Goal: Navigation & Orientation: Find specific page/section

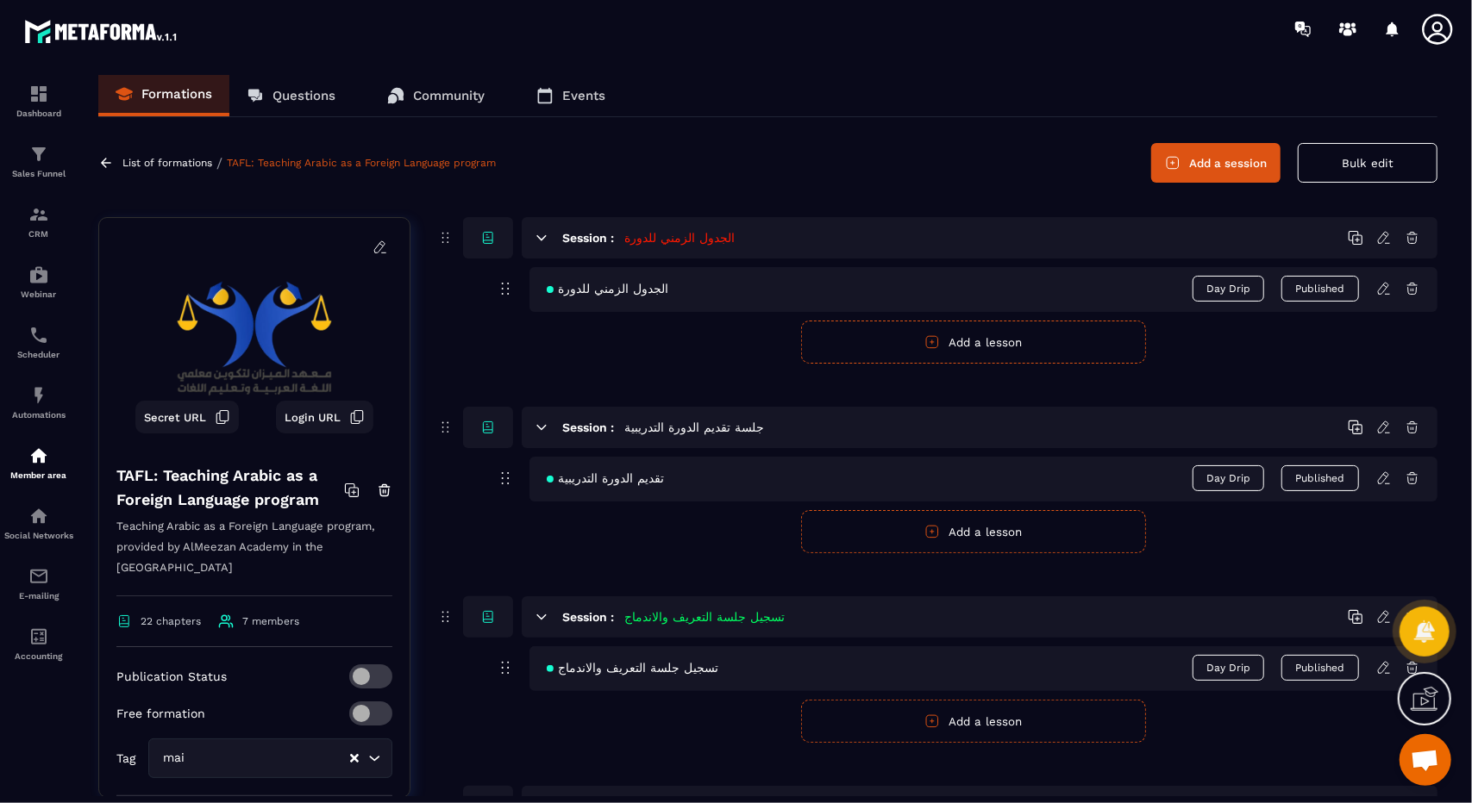
click at [96, 153] on div "Formations Questions Community Events List of formations / TAFL: Teaching Arabi…" at bounding box center [767, 436] width 1373 height 722
click at [116, 163] on link at bounding box center [108, 163] width 20 height 16
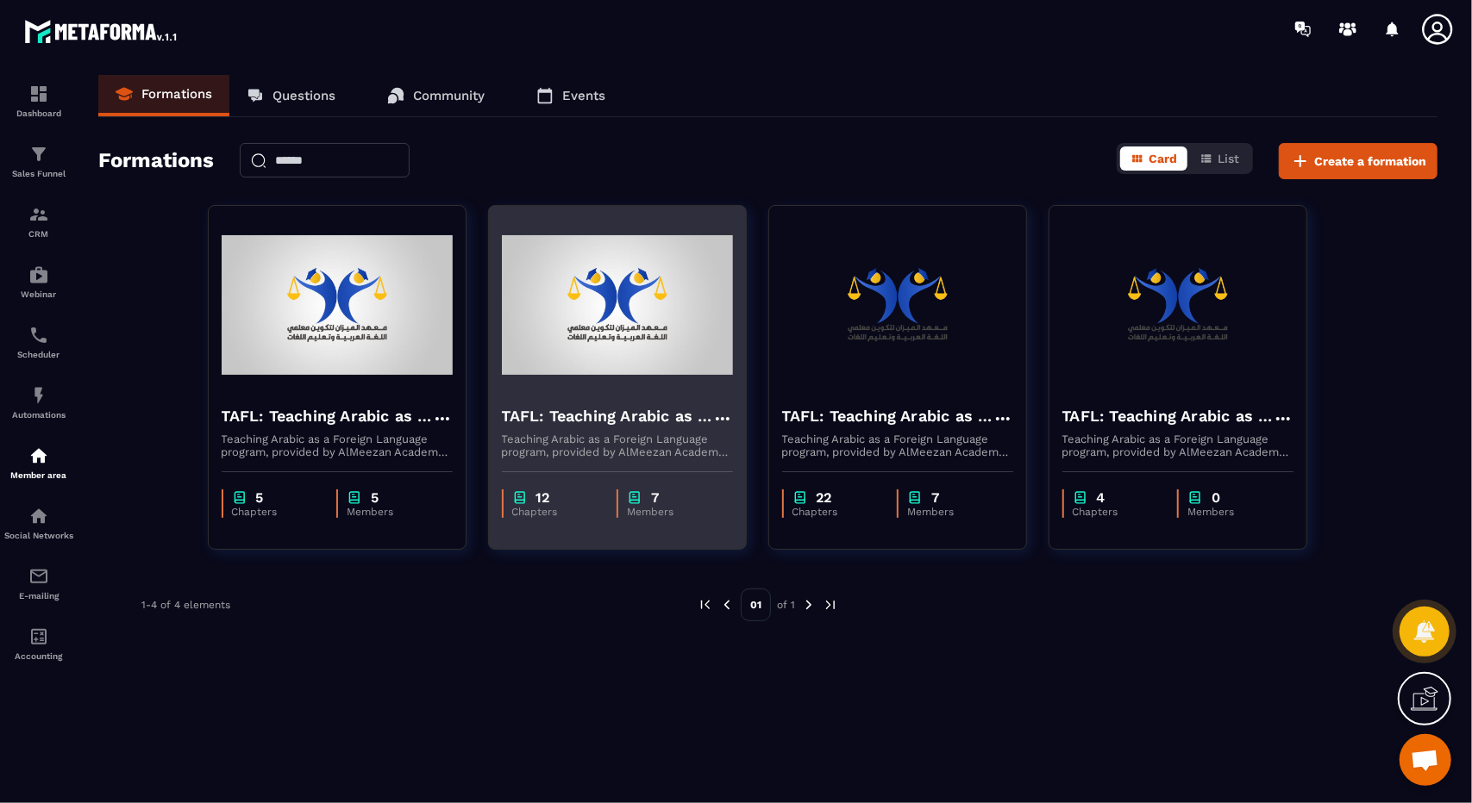
click at [721, 466] on div "12 Chapters 7 Members" at bounding box center [617, 495] width 257 height 72
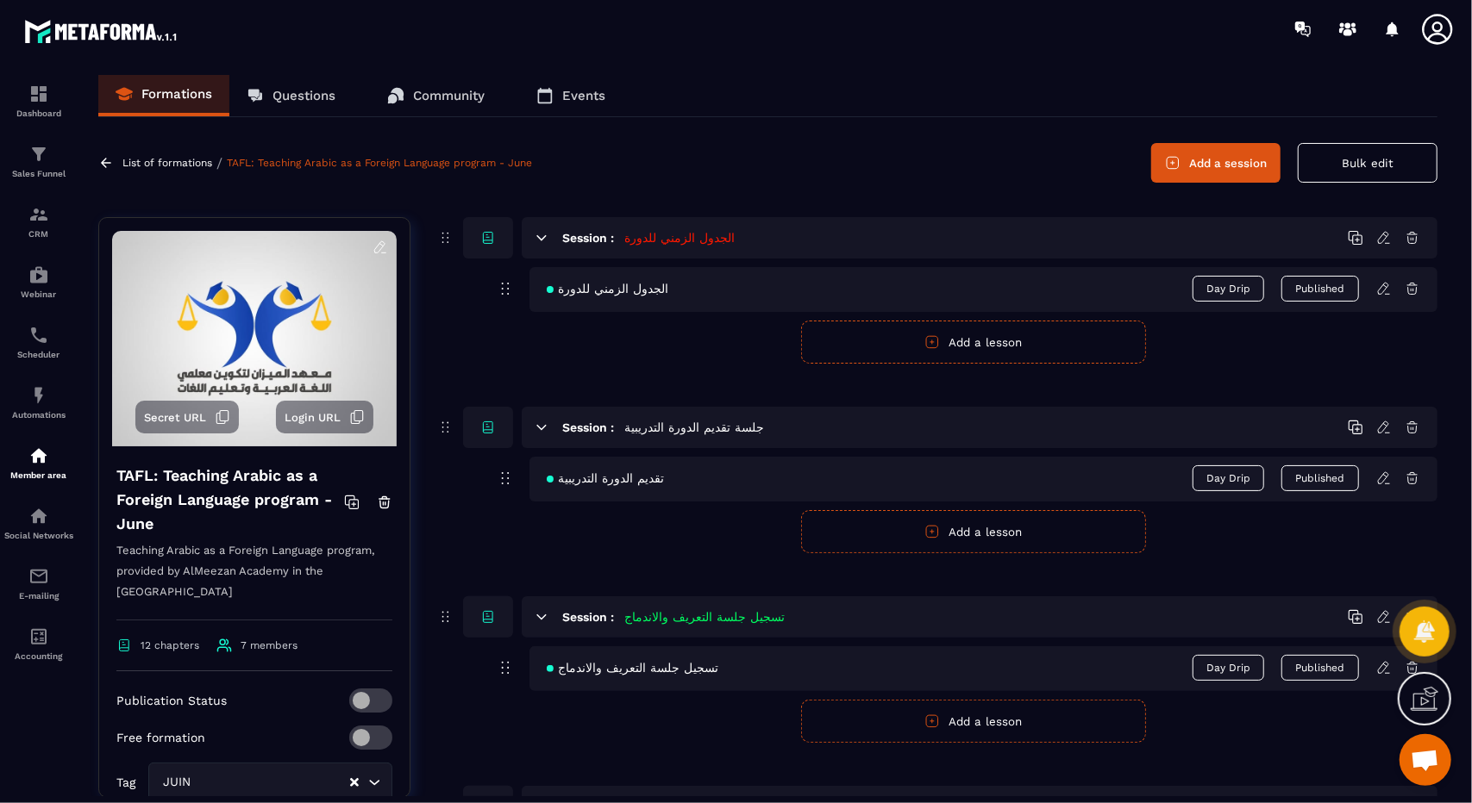
click at [1384, 287] on icon at bounding box center [1384, 289] width 16 height 16
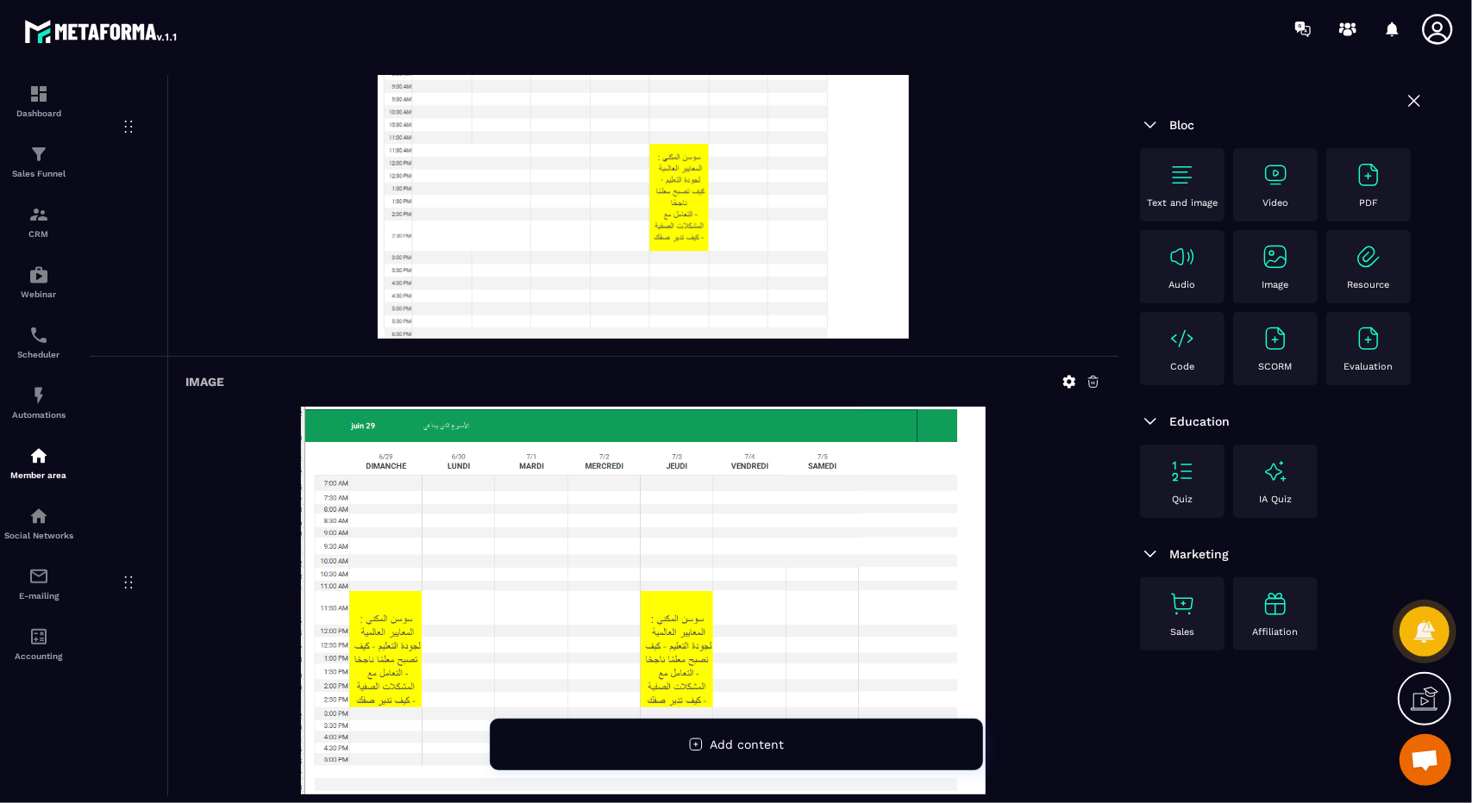
scroll to position [365, 0]
